Goal: Navigation & Orientation: Find specific page/section

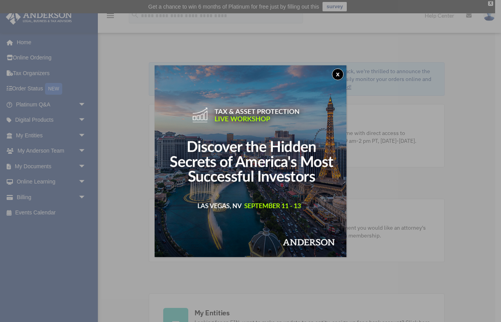
click at [340, 72] on button "x" at bounding box center [338, 75] width 12 height 12
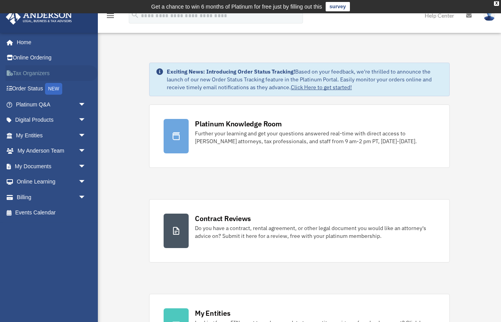
click at [32, 74] on link "Tax Organizers" at bounding box center [51, 73] width 92 height 16
click at [30, 89] on link "Order Status NEW" at bounding box center [51, 89] width 92 height 16
click at [40, 56] on link "Online Ordering" at bounding box center [51, 58] width 92 height 16
click at [80, 119] on span "arrow_drop_down" at bounding box center [86, 120] width 16 height 16
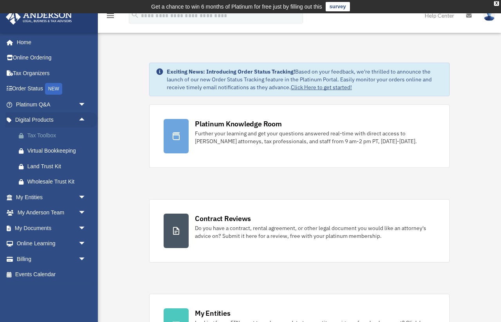
click at [55, 133] on div "Tax Toolbox" at bounding box center [57, 136] width 61 height 10
